Goal: Information Seeking & Learning: Find contact information

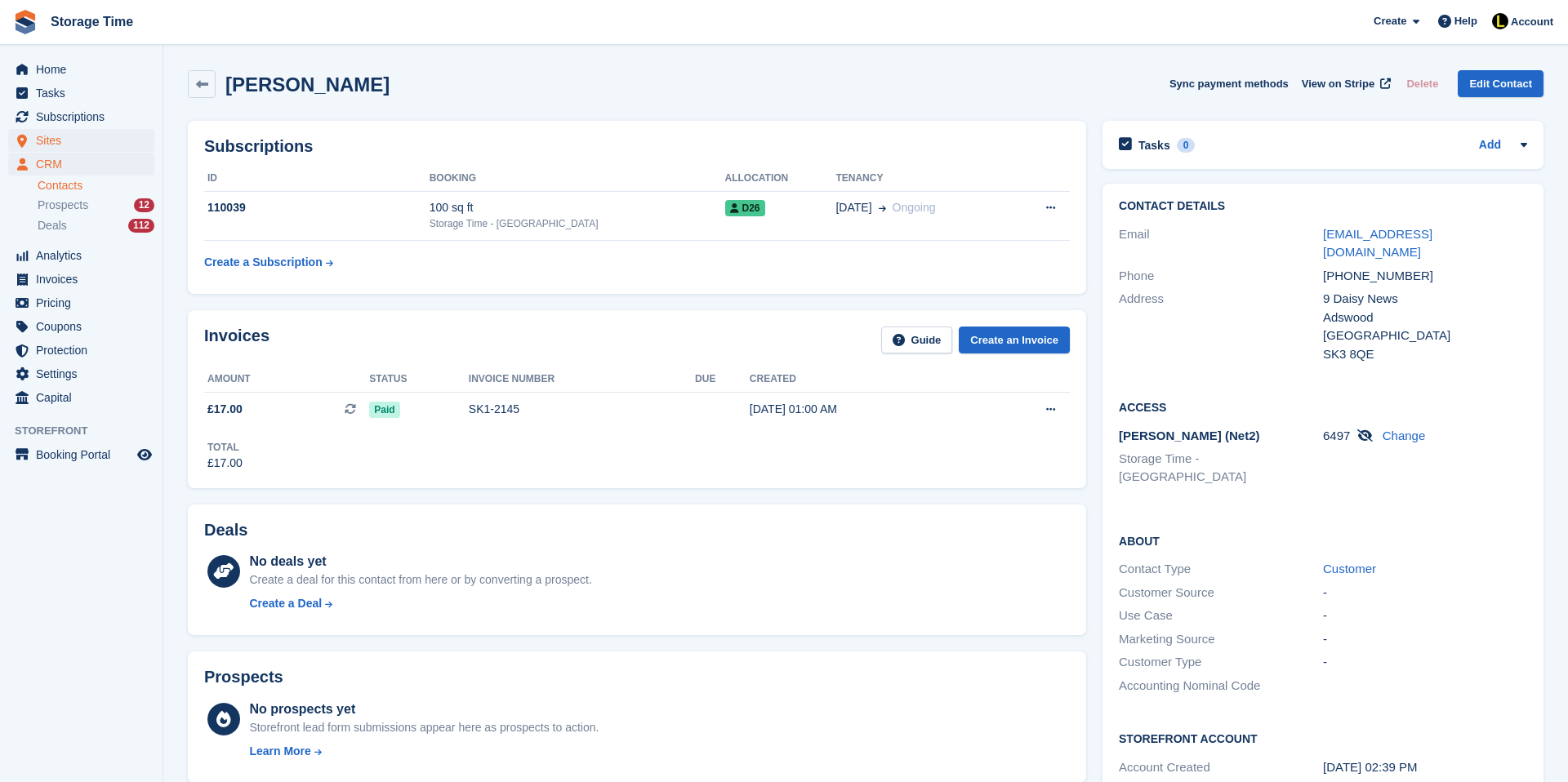
scroll to position [65, 0]
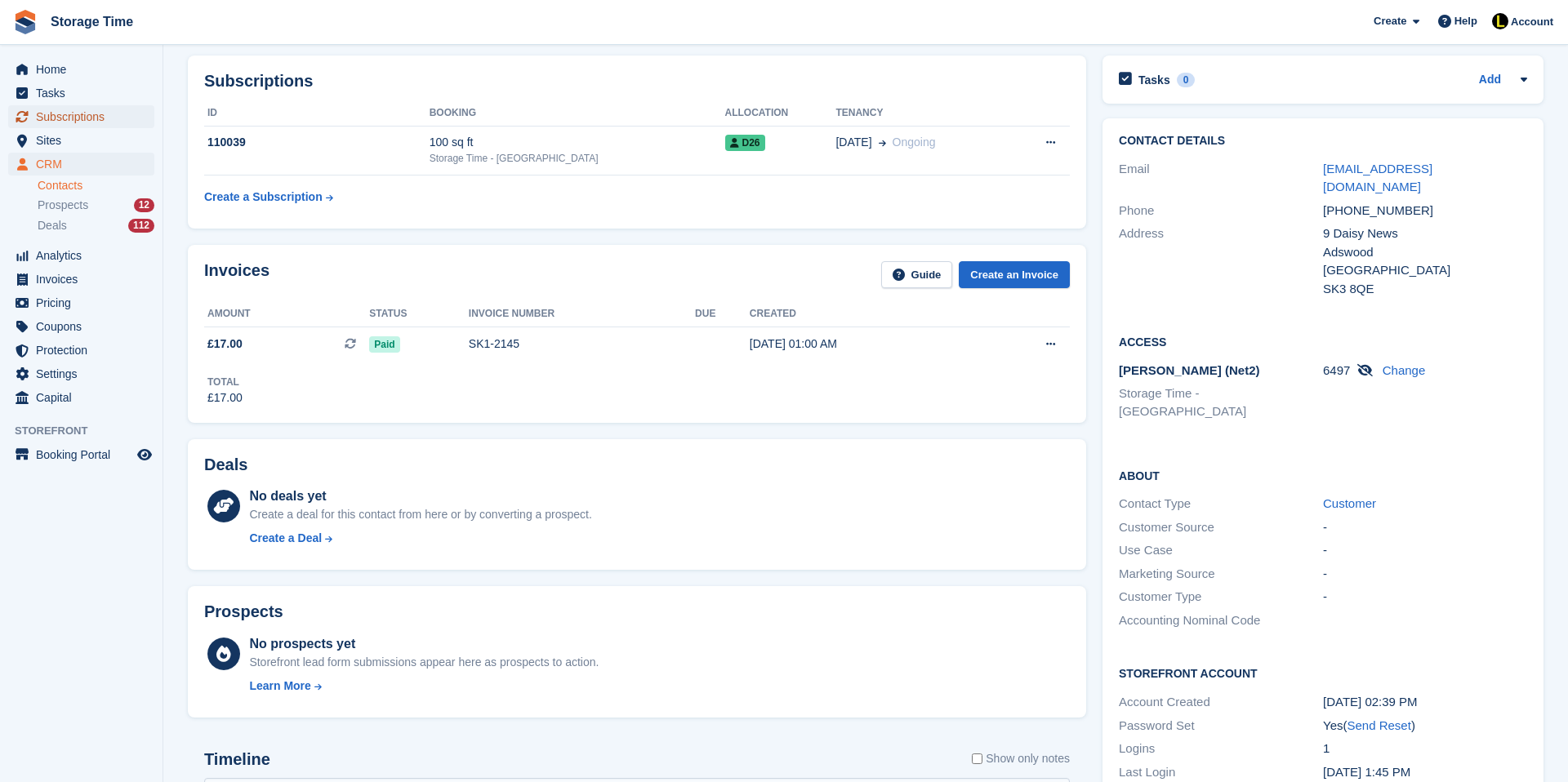
click at [57, 118] on span "Subscriptions" at bounding box center [85, 117] width 98 height 23
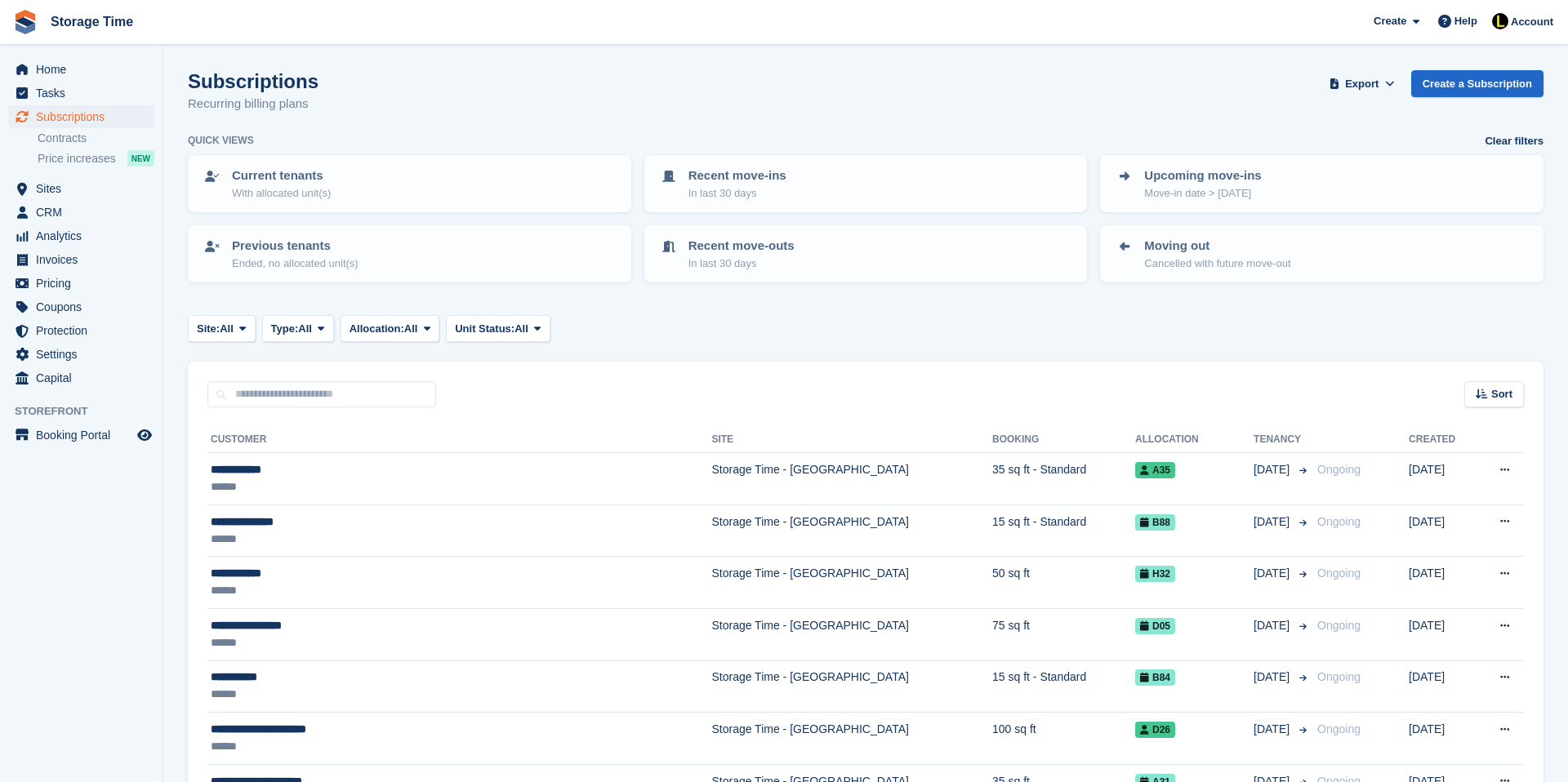
click at [479, 400] on div "Sort Sort by Customer name Date created Move in date Move out date Created (old…" at bounding box center [866, 384] width 1356 height 47
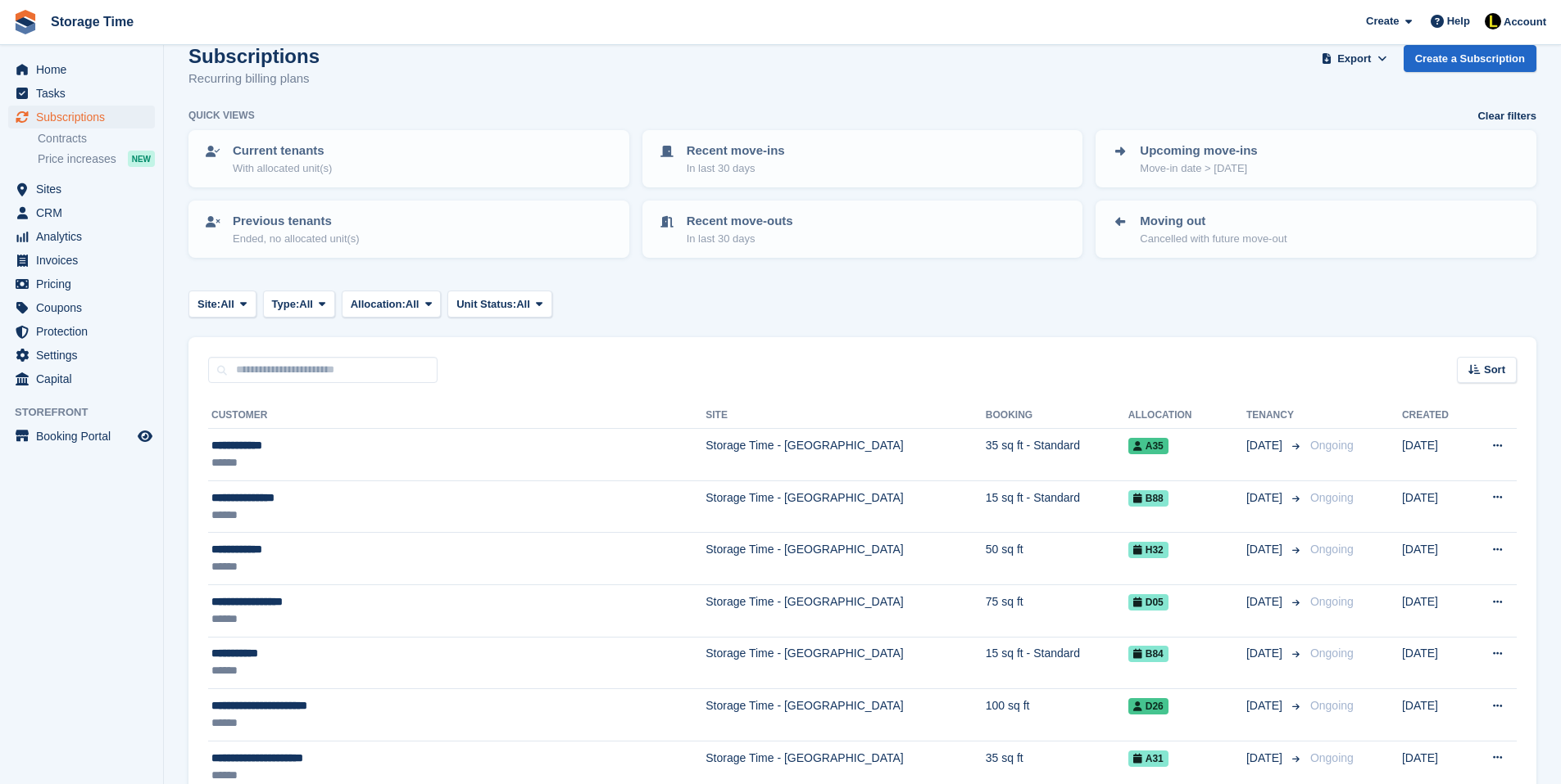
scroll to position [33, 0]
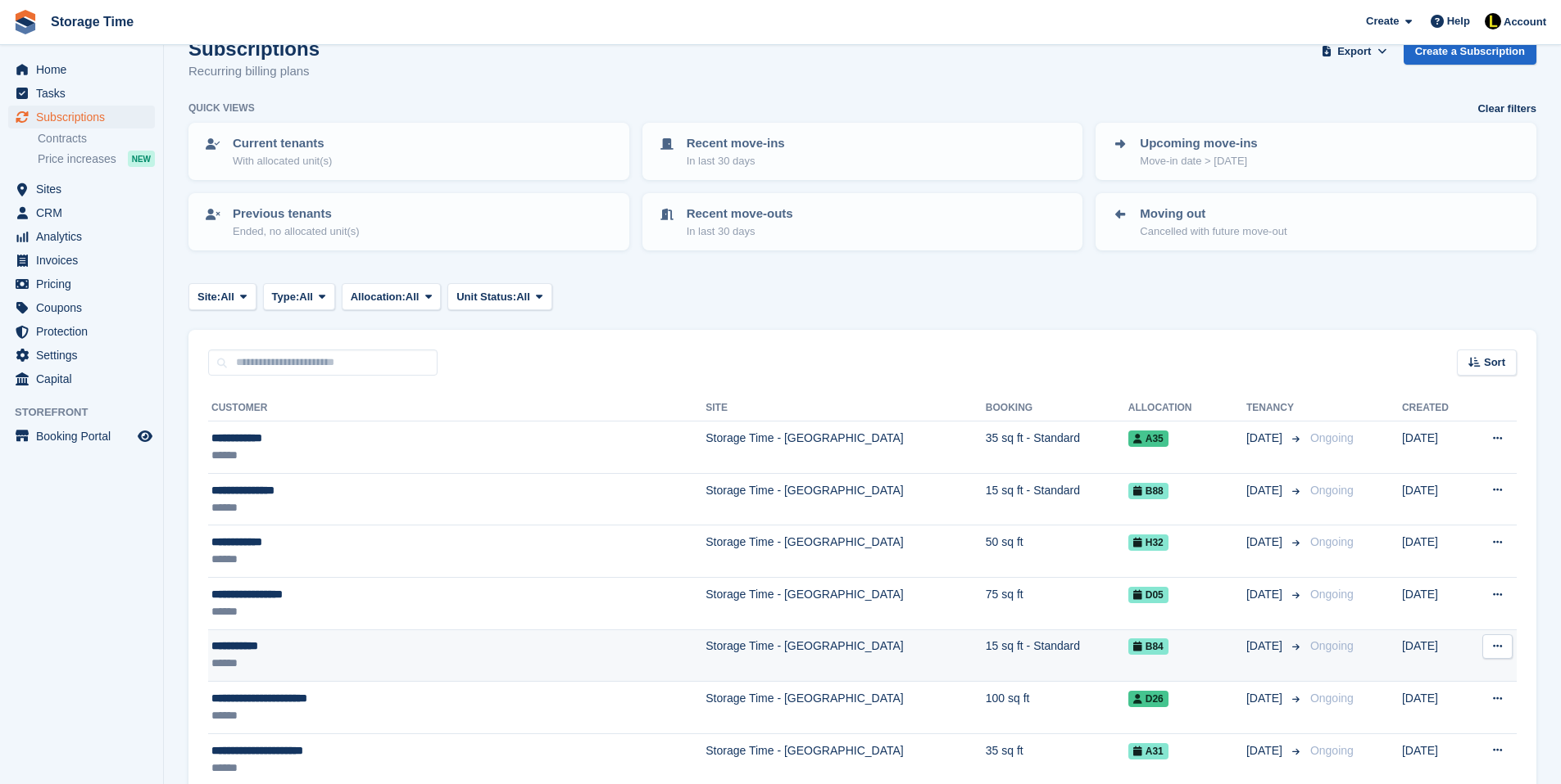
click at [715, 657] on td "Storage Time - [GEOGRAPHIC_DATA]" at bounding box center [846, 656] width 280 height 52
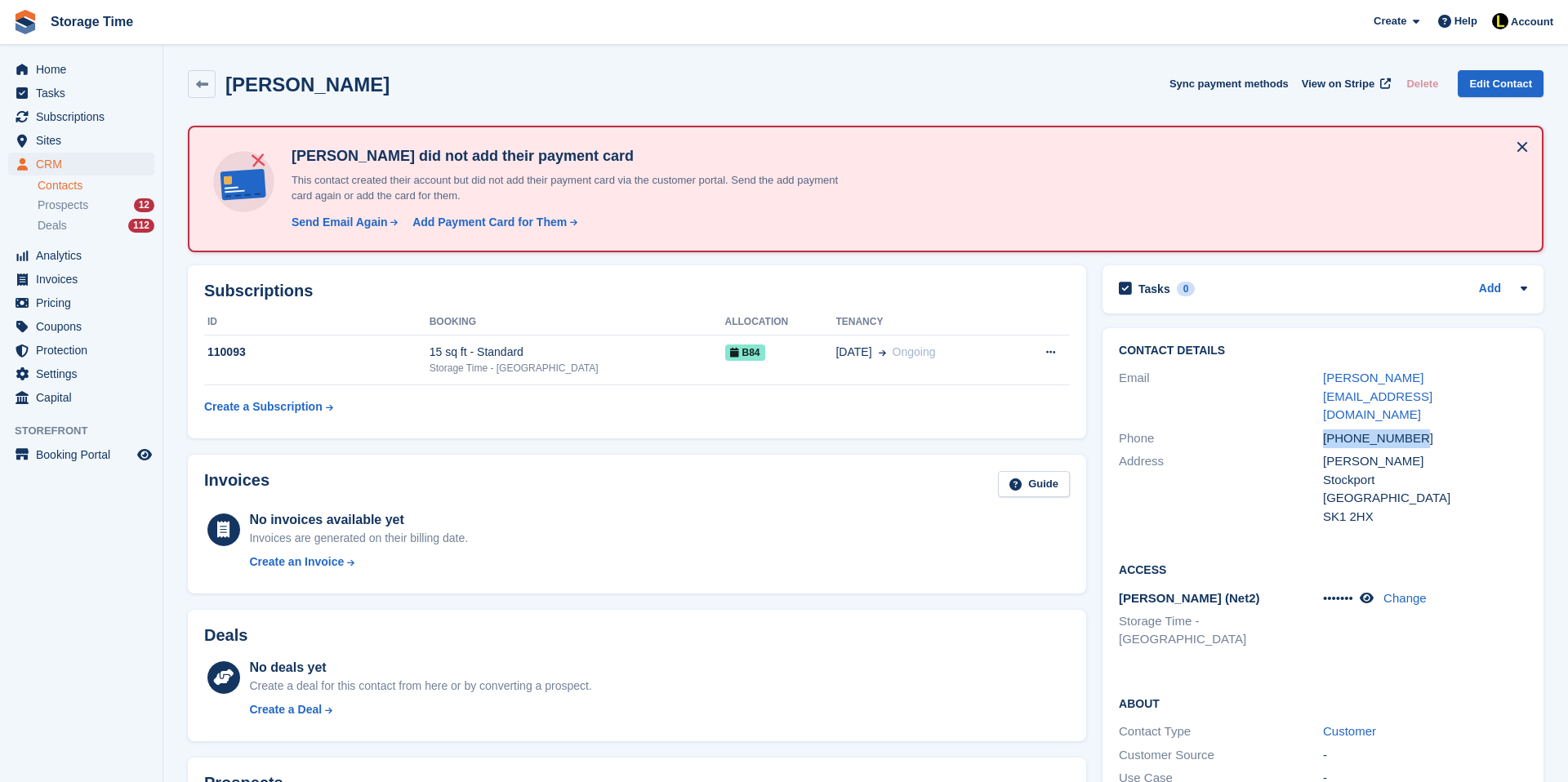
drag, startPoint x: 1439, startPoint y: 399, endPoint x: 1300, endPoint y: 402, distance: 139.0
click at [1299, 427] on div "Phone [PHONE_NUMBER]" at bounding box center [1323, 438] width 408 height 24
copy div "[PHONE_NUMBER]"
